Goal: Information Seeking & Learning: Find specific fact

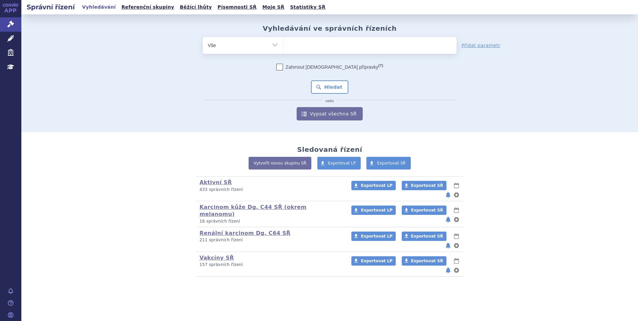
click at [319, 40] on ul at bounding box center [369, 44] width 173 height 14
click at [283, 40] on select at bounding box center [283, 45] width 0 height 17
type input "be"
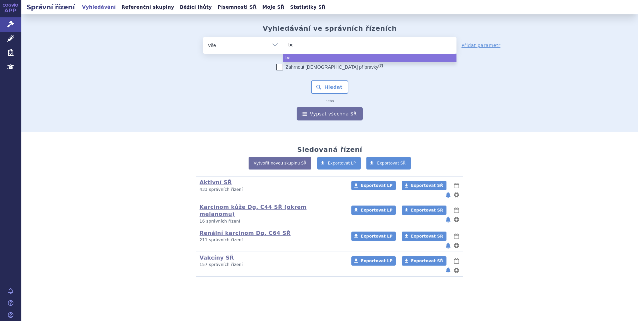
type input "bes"
type input "b"
type input "by"
type input "b"
type input "be"
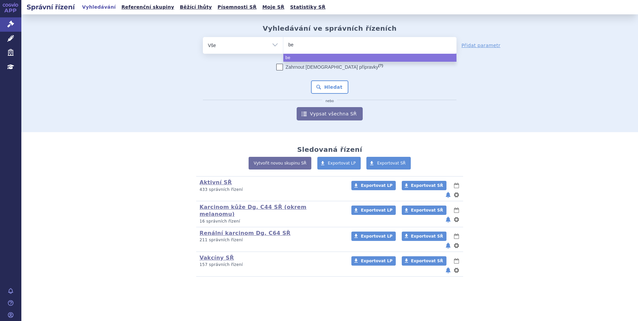
type input "bey"
type input "beyf"
type input "beyfo"
type input "beyfor"
type input "beyfort"
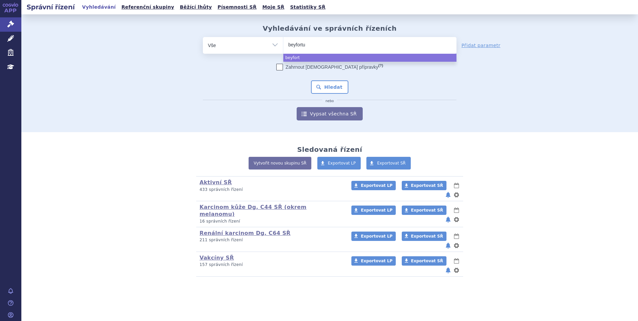
type input "beyfortus"
select select "beyfortus"
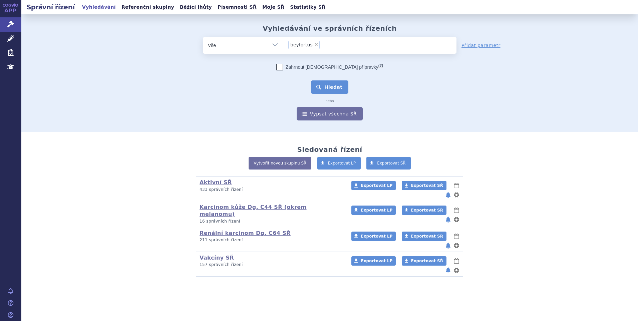
click at [318, 88] on button "Hledat" at bounding box center [330, 86] width 38 height 13
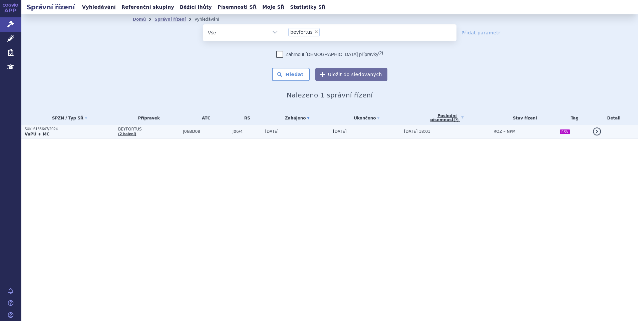
click at [216, 130] on span "J06BD08" at bounding box center [206, 131] width 46 height 5
click at [152, 131] on span "BEYFORTUS" at bounding box center [148, 129] width 61 height 5
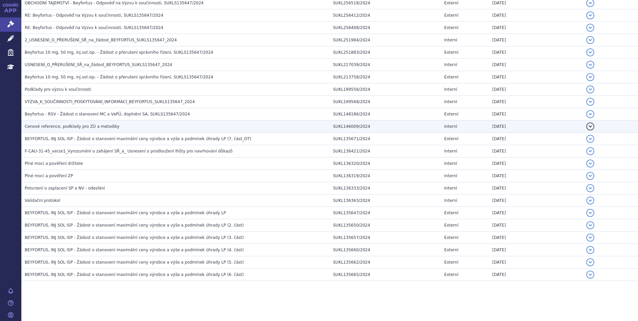
scroll to position [475, 0]
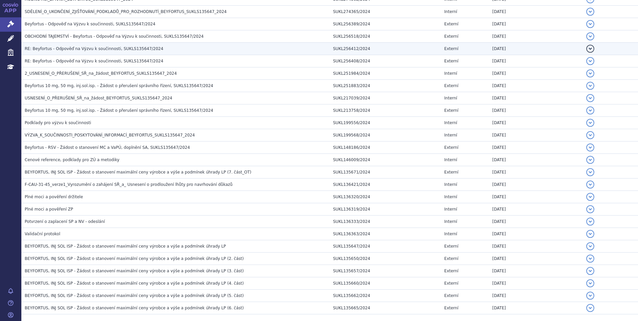
click at [111, 53] on td "RE: Beyfortus - Odpověď na Výzvu k součinnosti, SUKLS135647/2024" at bounding box center [175, 49] width 308 height 12
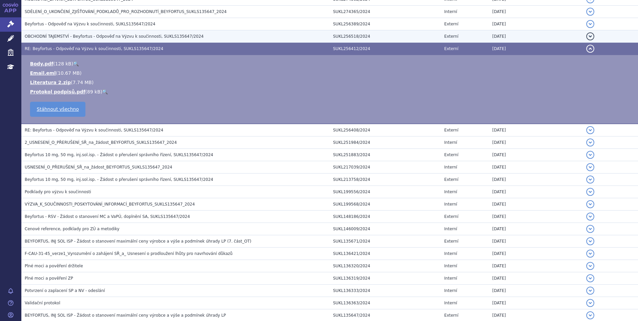
click at [111, 40] on h3 "OBCHODNÍ TAJEMSTVÍ - Beyfortus - Odpověď na Výzvu k součinnosti, SUKLS135647/20…" at bounding box center [177, 36] width 305 height 7
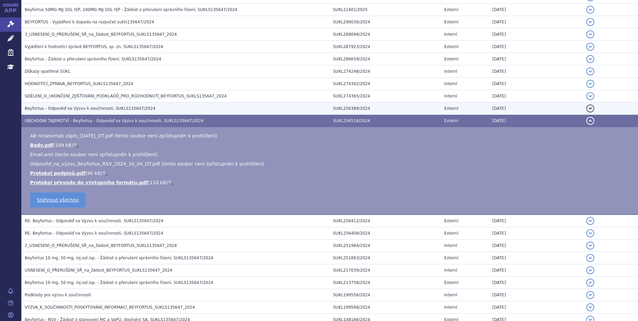
scroll to position [375, 0]
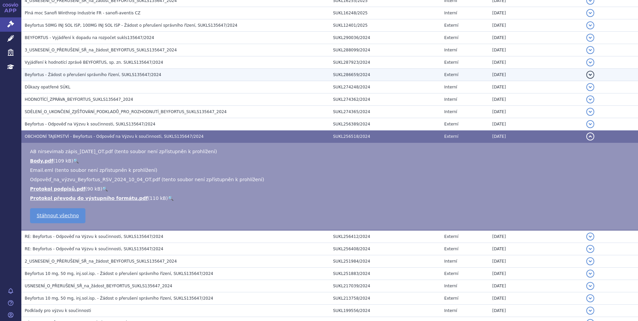
click at [90, 71] on h3 "Beyfortus - Žádost o přerušení správního řízení, SUKLS135647/2024" at bounding box center [177, 74] width 305 height 7
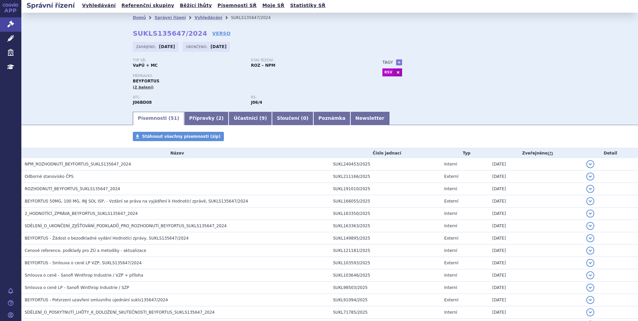
scroll to position [0, 0]
